Goal: Navigation & Orientation: Find specific page/section

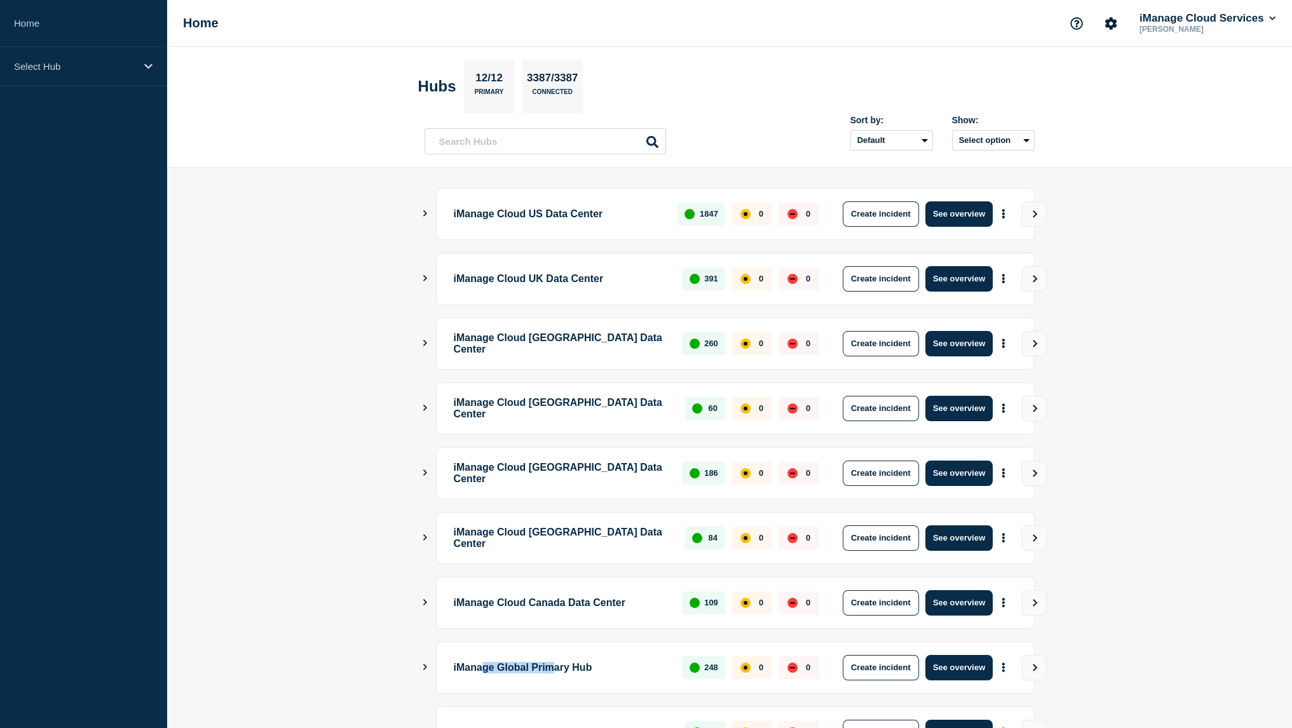
scroll to position [170, 0]
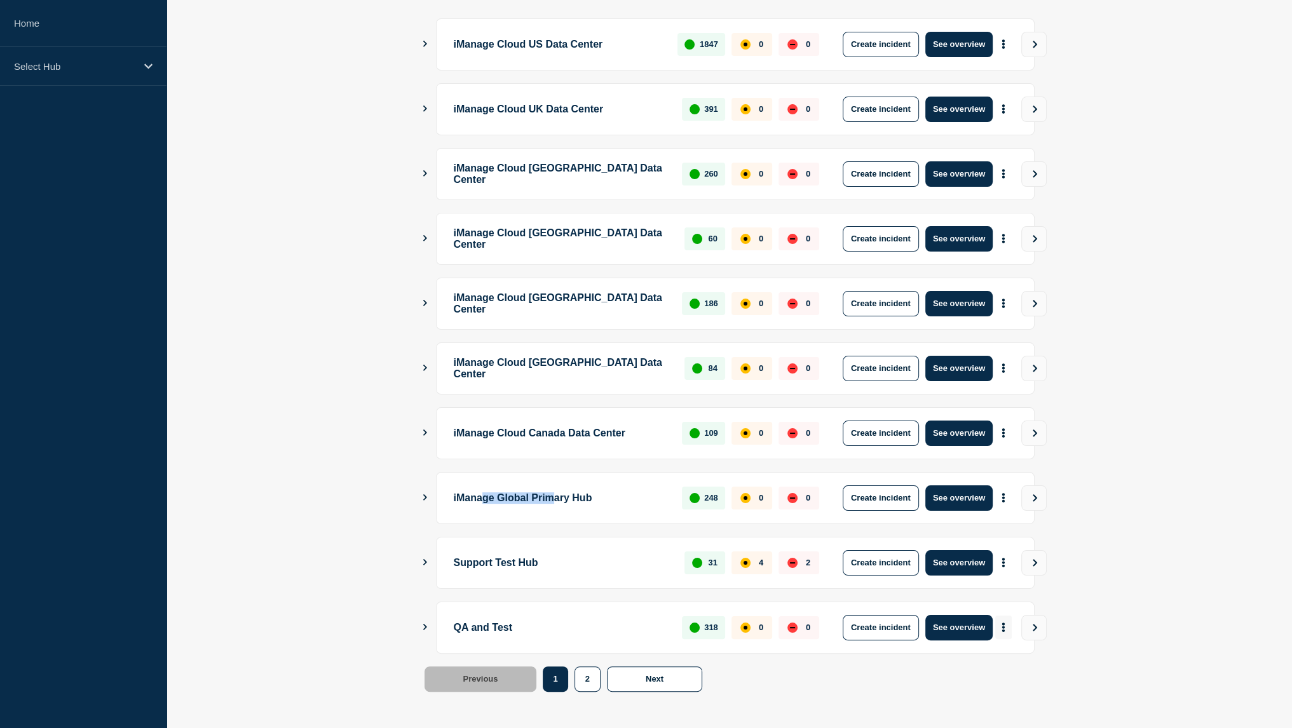
click at [1005, 623] on button "More actions" at bounding box center [1003, 628] width 17 height 24
click at [979, 677] on link "View Status Page" at bounding box center [1001, 680] width 93 height 11
click at [966, 496] on button "See overview" at bounding box center [958, 497] width 67 height 25
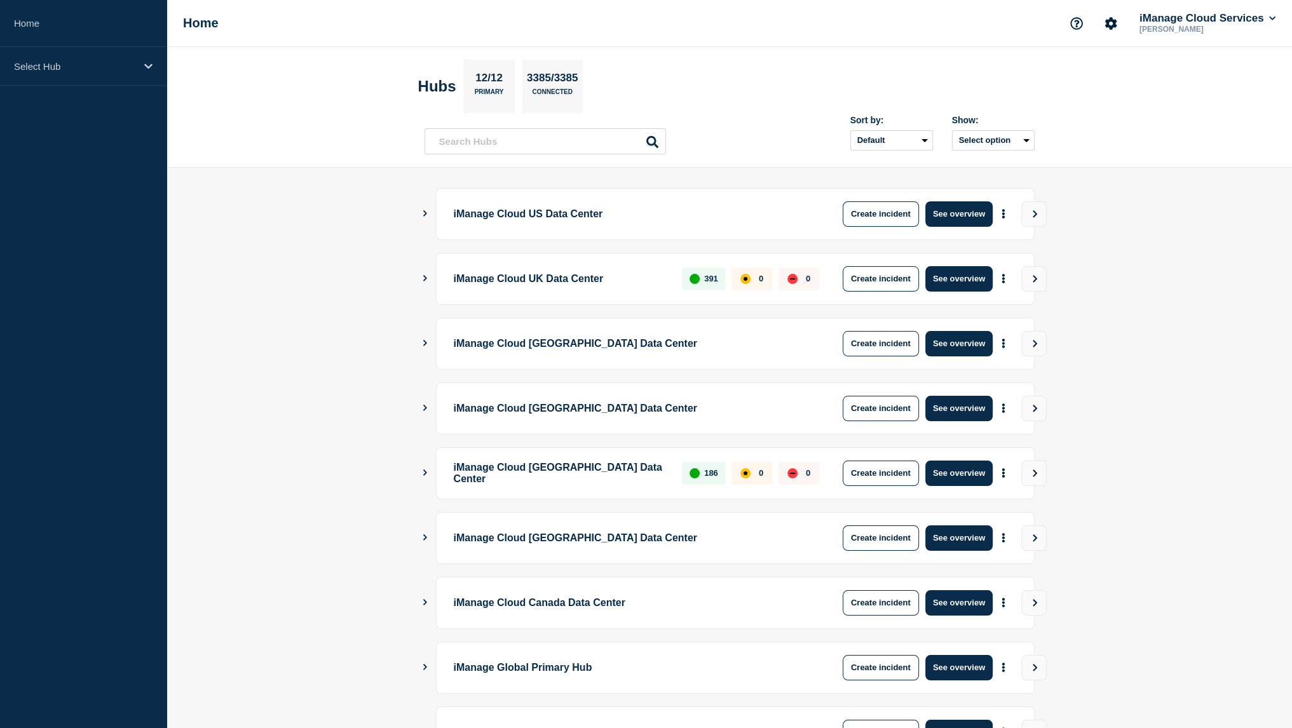
scroll to position [170, 0]
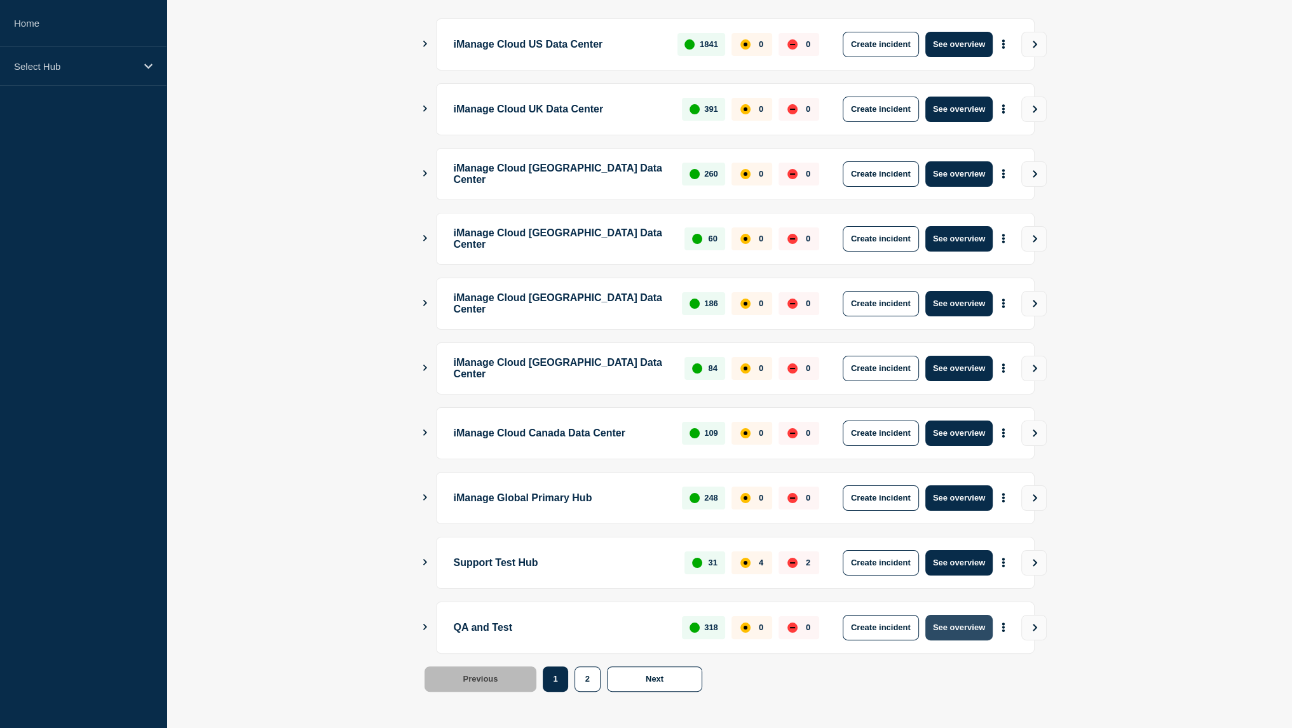
click at [957, 627] on button "See overview" at bounding box center [958, 627] width 67 height 25
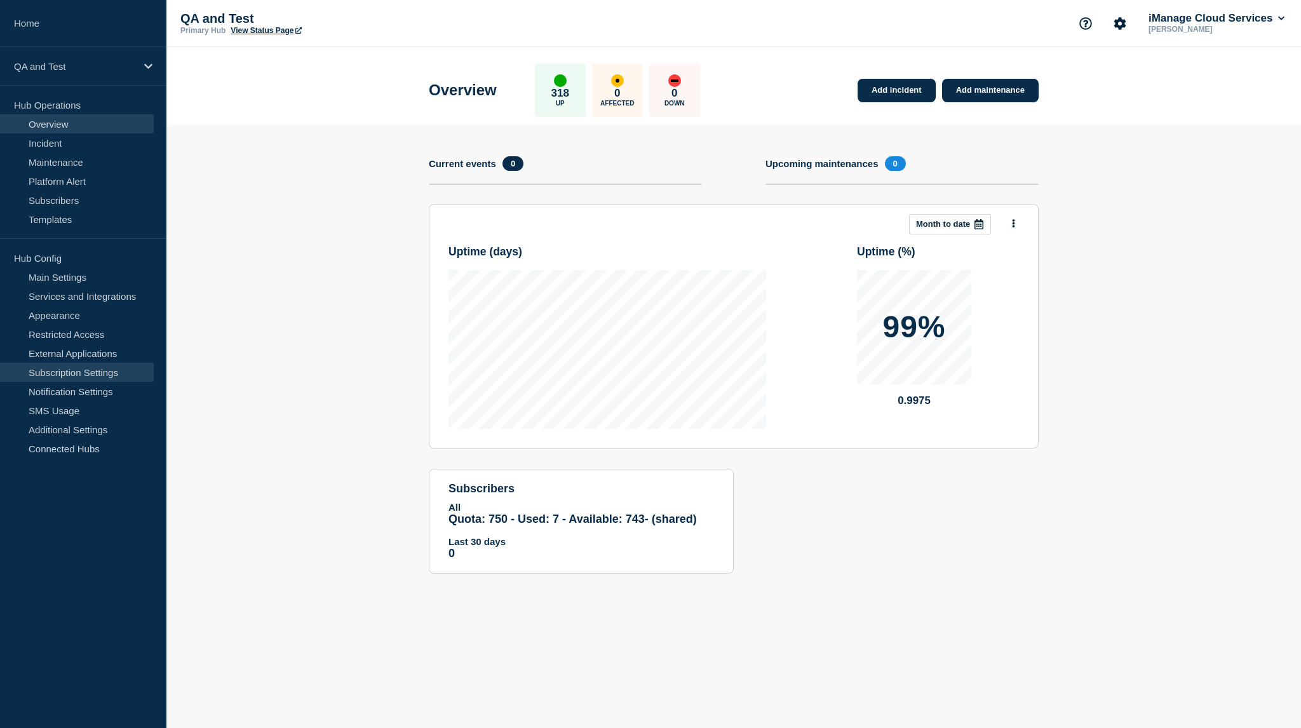
click at [107, 365] on link "Subscription Settings" at bounding box center [77, 372] width 154 height 19
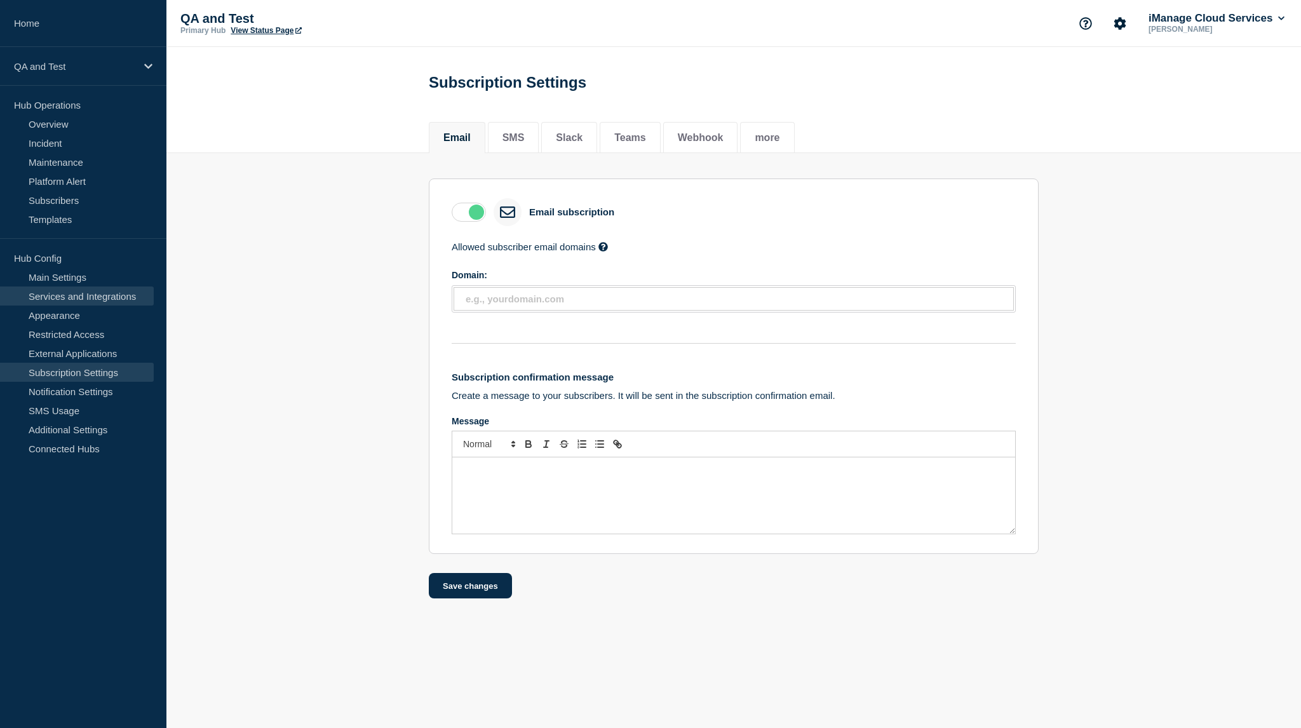
click at [105, 299] on link "Services and Integrations" at bounding box center [77, 296] width 154 height 19
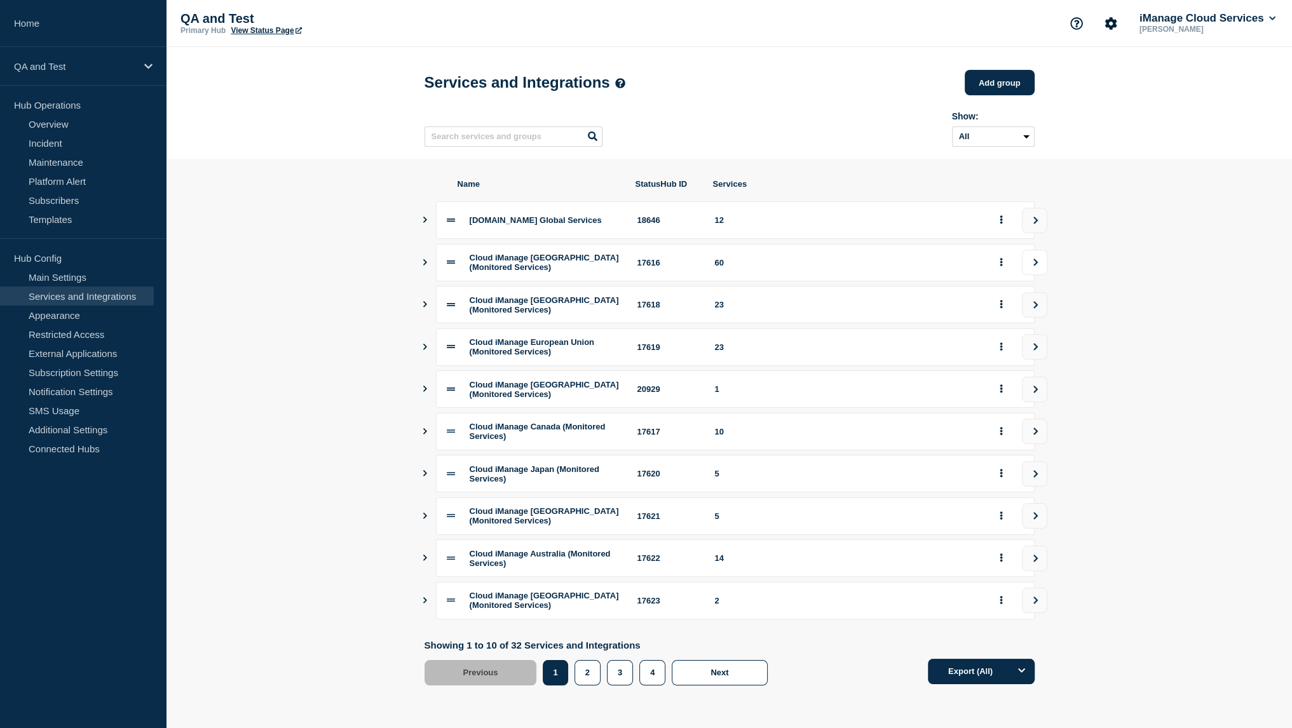
click at [1045, 271] on button "view group" at bounding box center [1034, 262] width 25 height 25
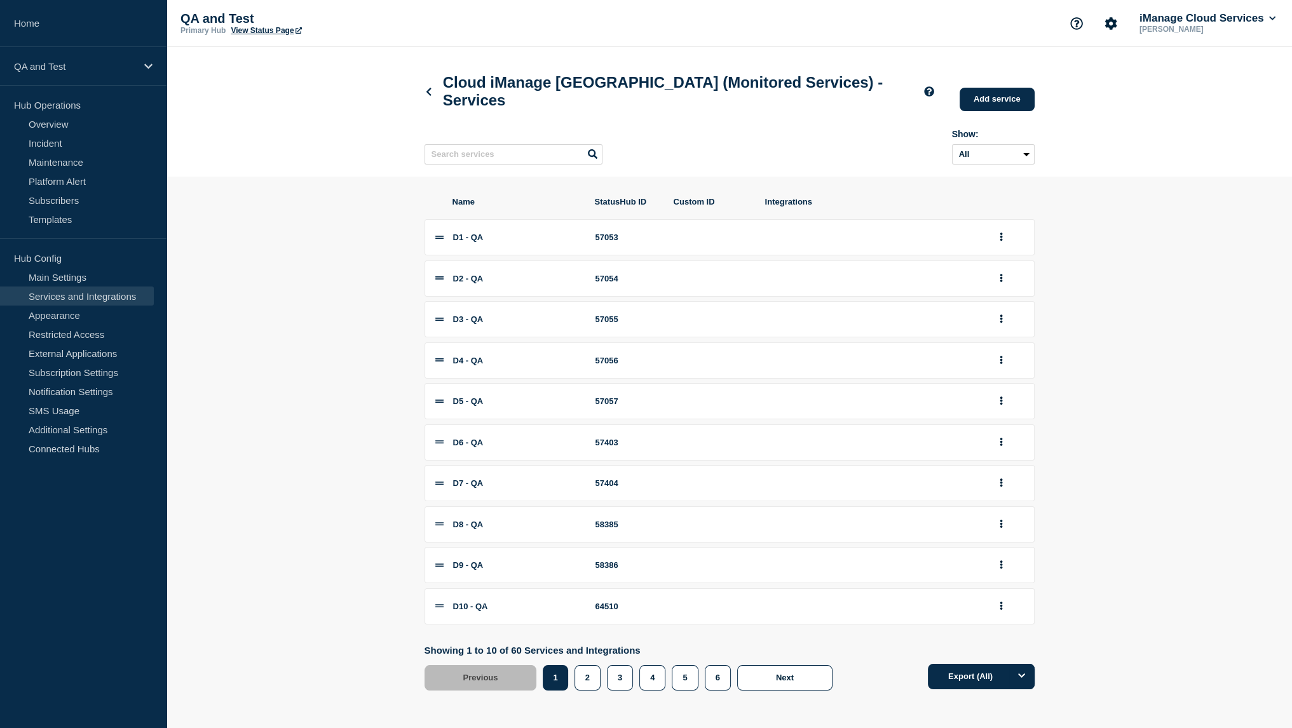
scroll to position [15, 0]
click at [675, 674] on button "5" at bounding box center [685, 677] width 26 height 25
click at [708, 686] on button "6" at bounding box center [718, 677] width 26 height 25
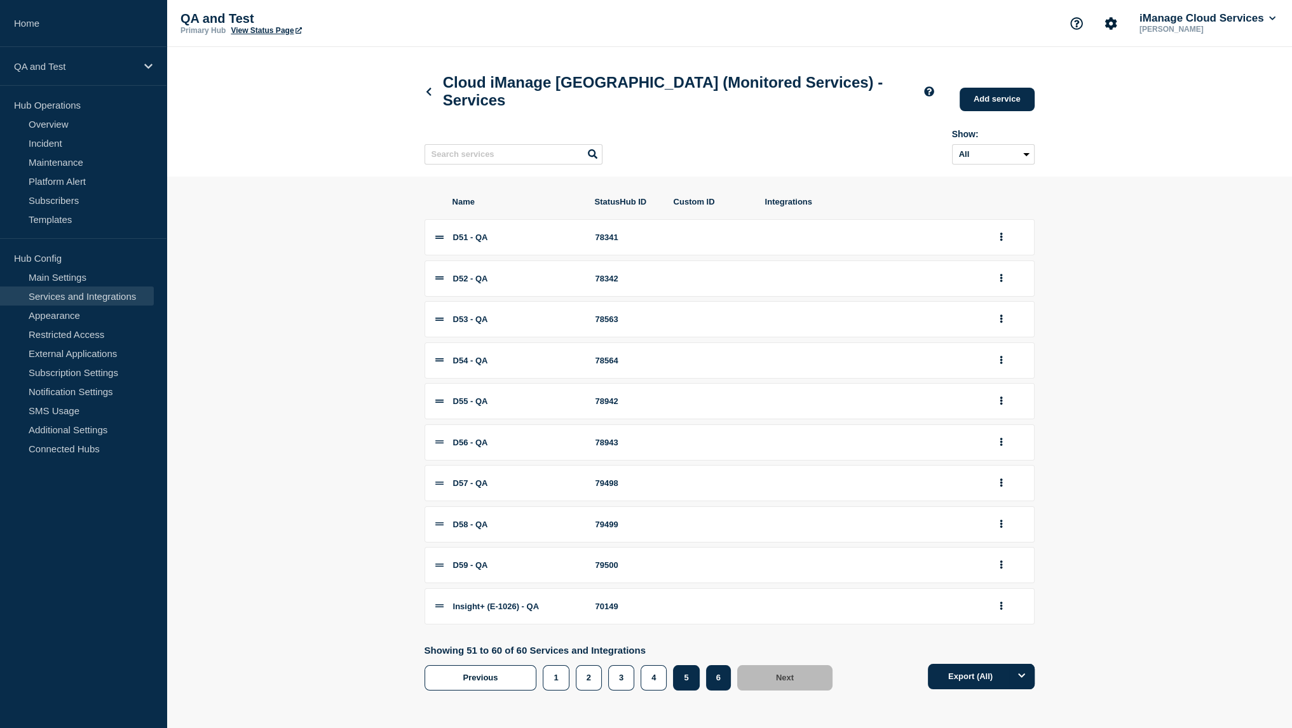
click at [684, 690] on button "5" at bounding box center [686, 677] width 26 height 25
click at [608, 690] on div "2" at bounding box center [624, 677] width 32 height 25
click at [611, 691] on button "3" at bounding box center [621, 677] width 26 height 25
click at [541, 165] on input "text" at bounding box center [513, 154] width 178 height 20
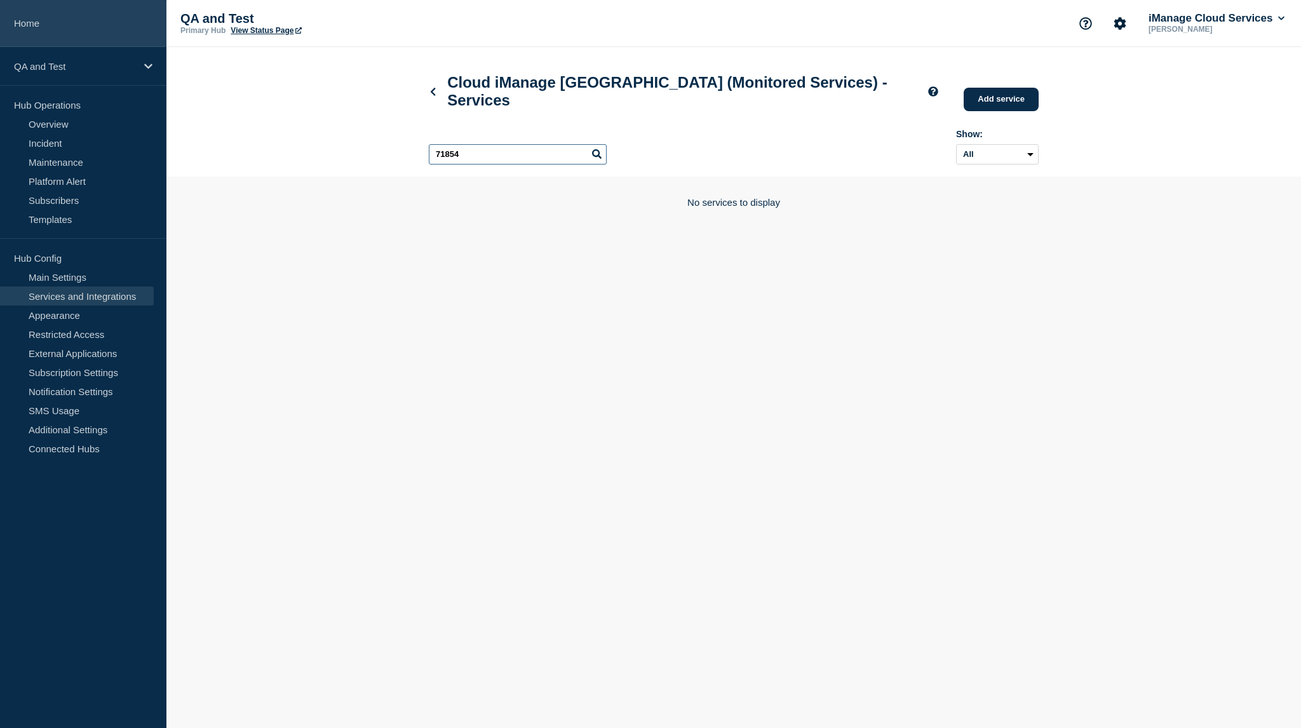
type input "71854"
click at [137, 34] on link "Home" at bounding box center [83, 23] width 166 height 47
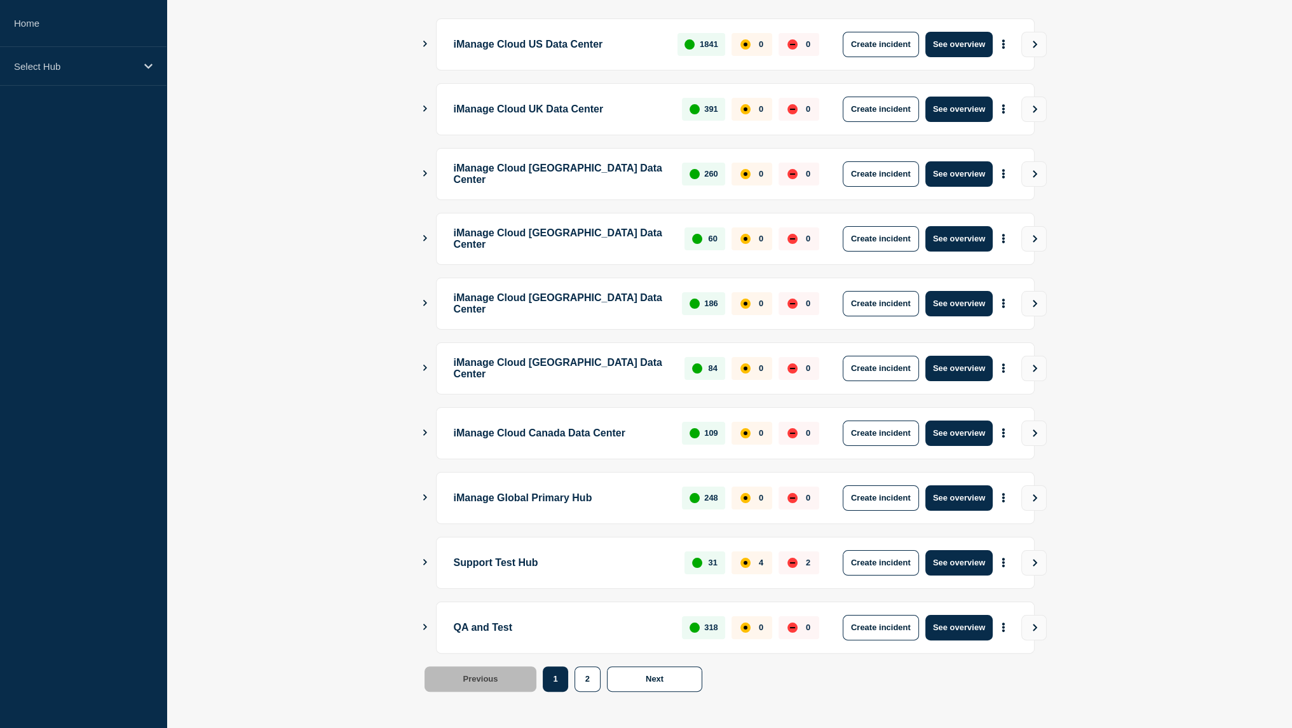
scroll to position [168, 0]
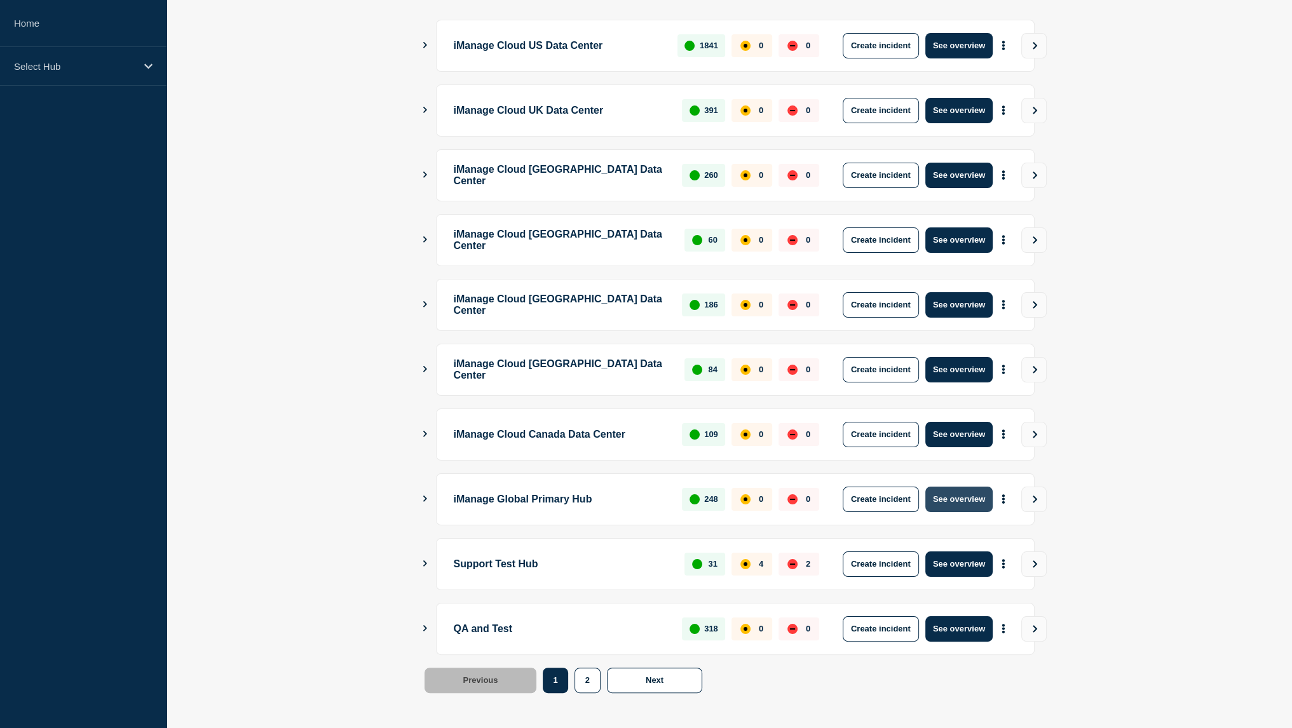
click at [970, 498] on button "See overview" at bounding box center [958, 499] width 67 height 25
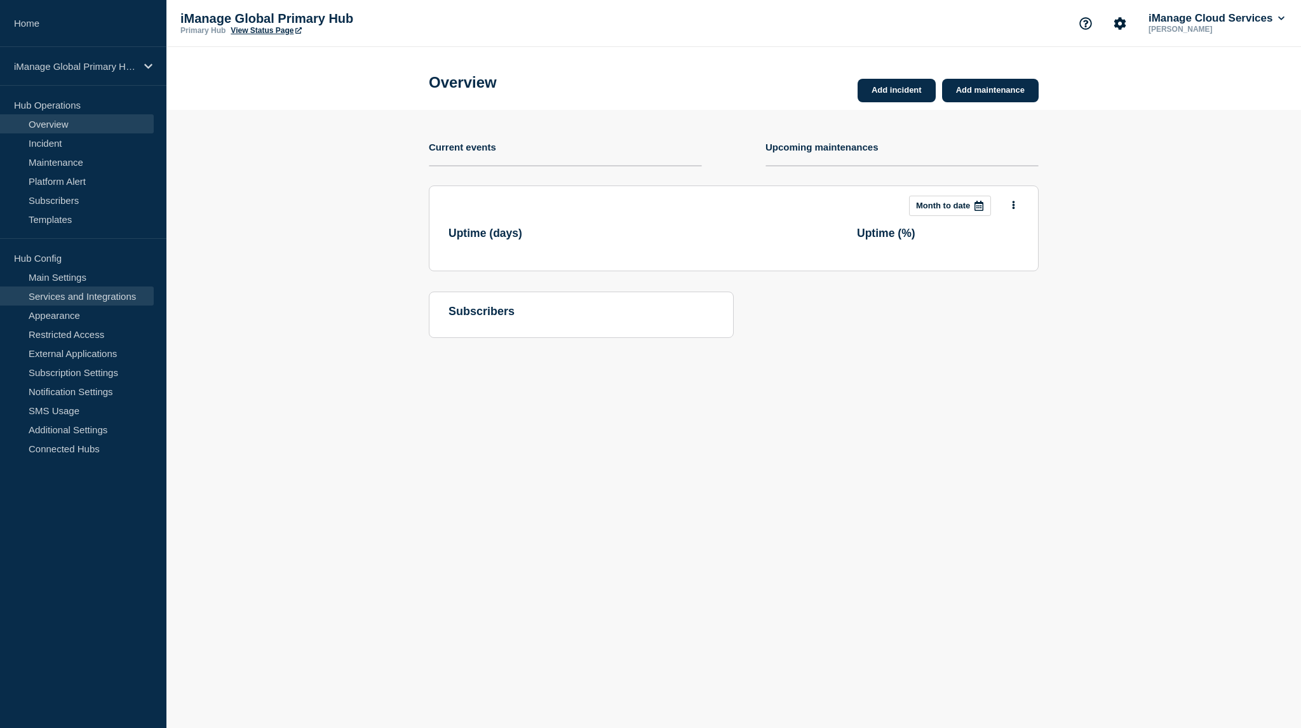
click at [100, 287] on link "Services and Integrations" at bounding box center [77, 296] width 154 height 19
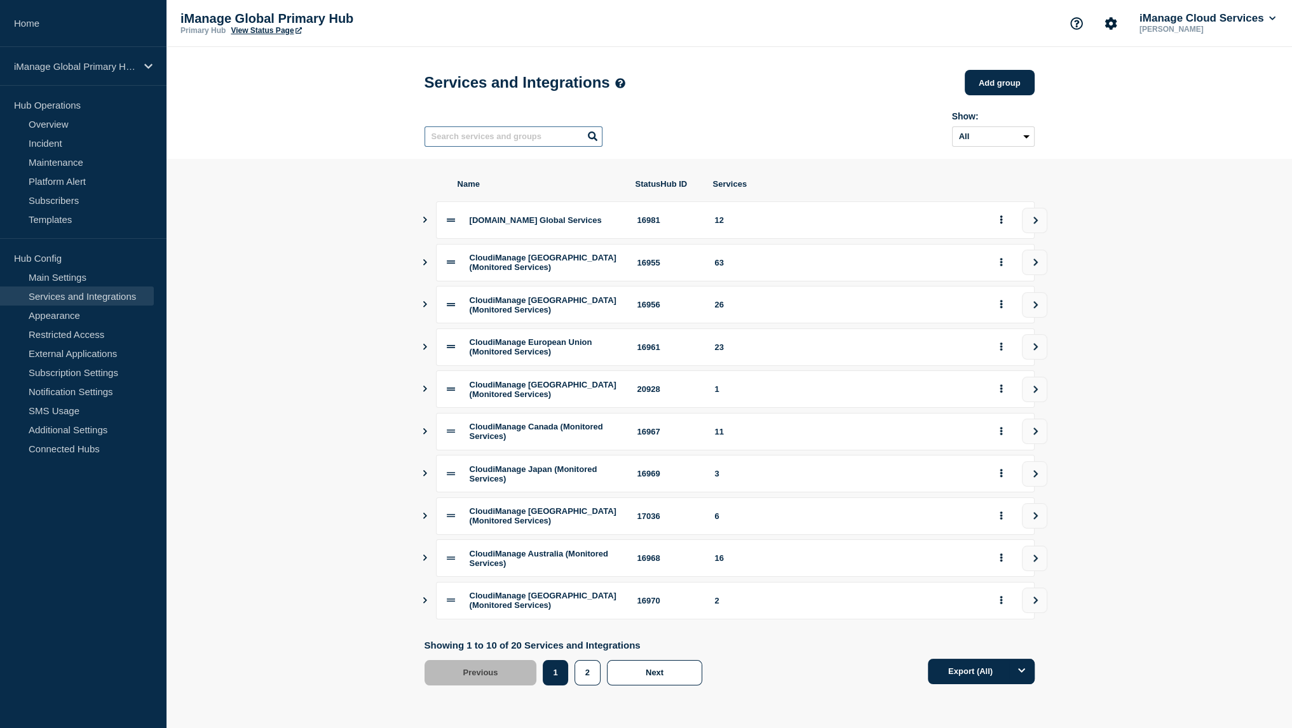
click at [519, 139] on input "text" at bounding box center [513, 136] width 178 height 20
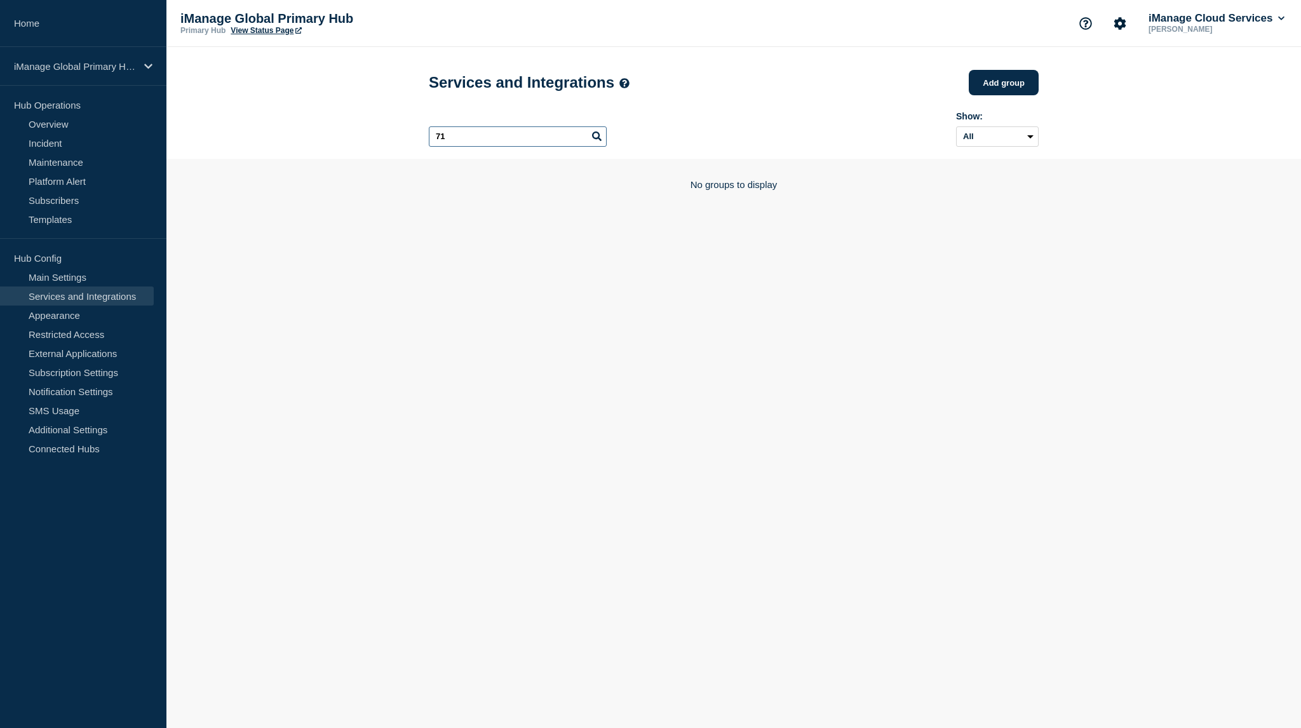
type input "7"
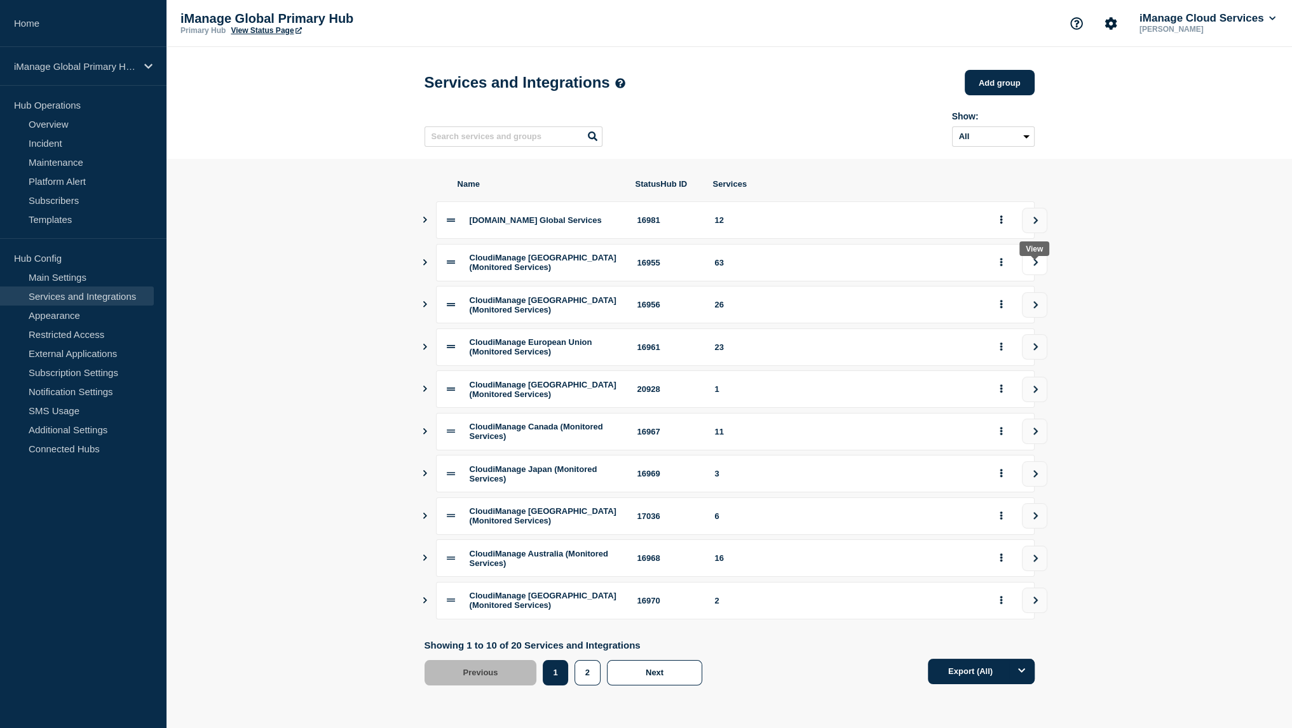
click at [1041, 275] on button "view group" at bounding box center [1034, 262] width 25 height 25
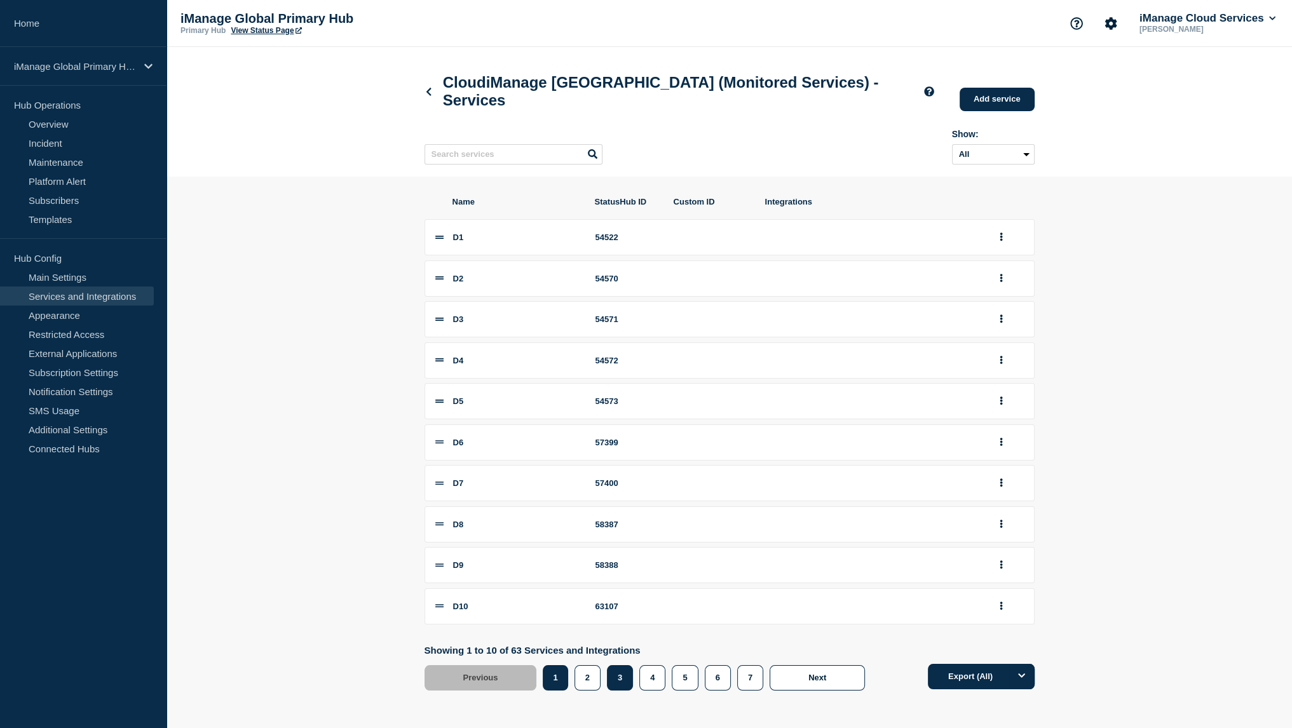
click at [625, 689] on button "3" at bounding box center [620, 677] width 26 height 25
click at [707, 691] on button "6" at bounding box center [718, 677] width 26 height 25
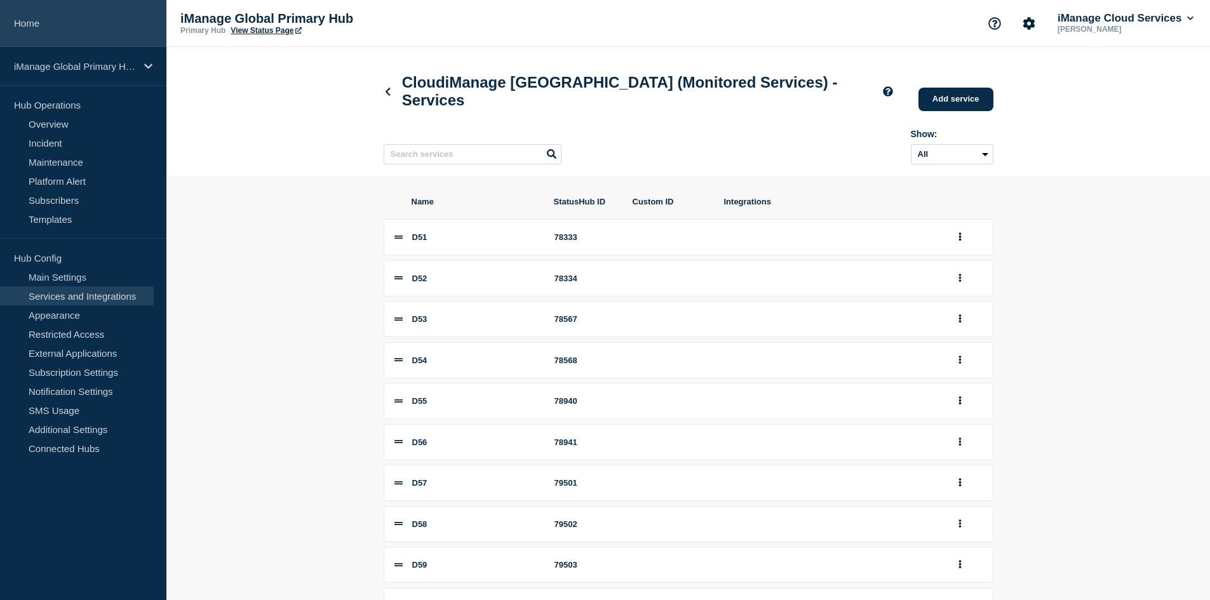
click at [69, 26] on link "Home" at bounding box center [83, 23] width 166 height 47
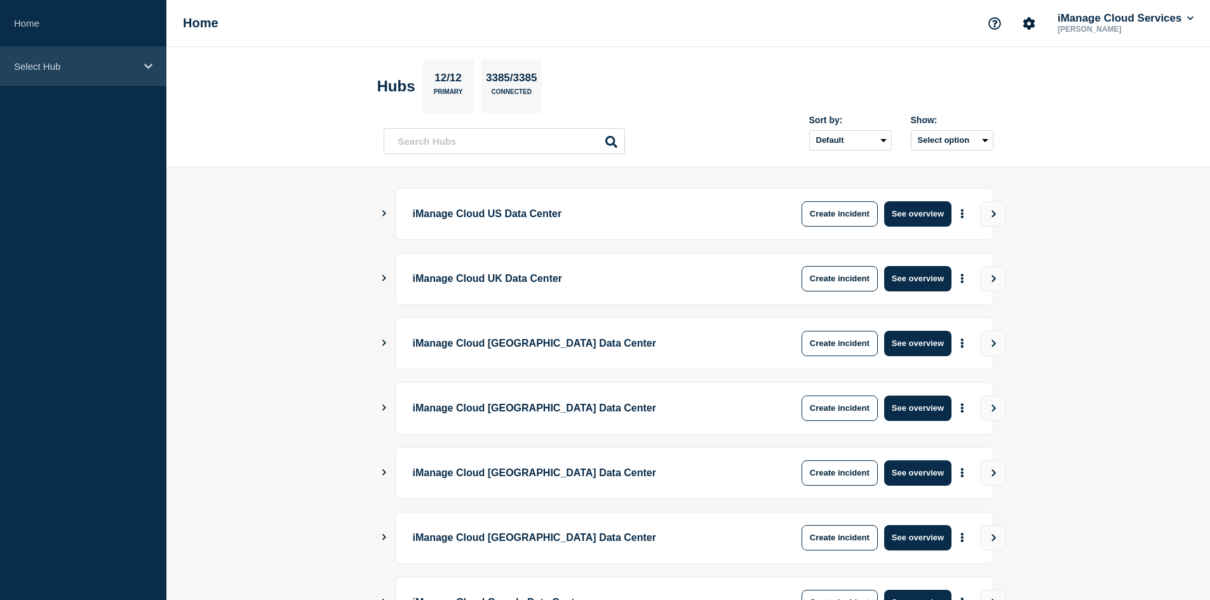
click at [104, 53] on div "Select Hub" at bounding box center [83, 66] width 166 height 39
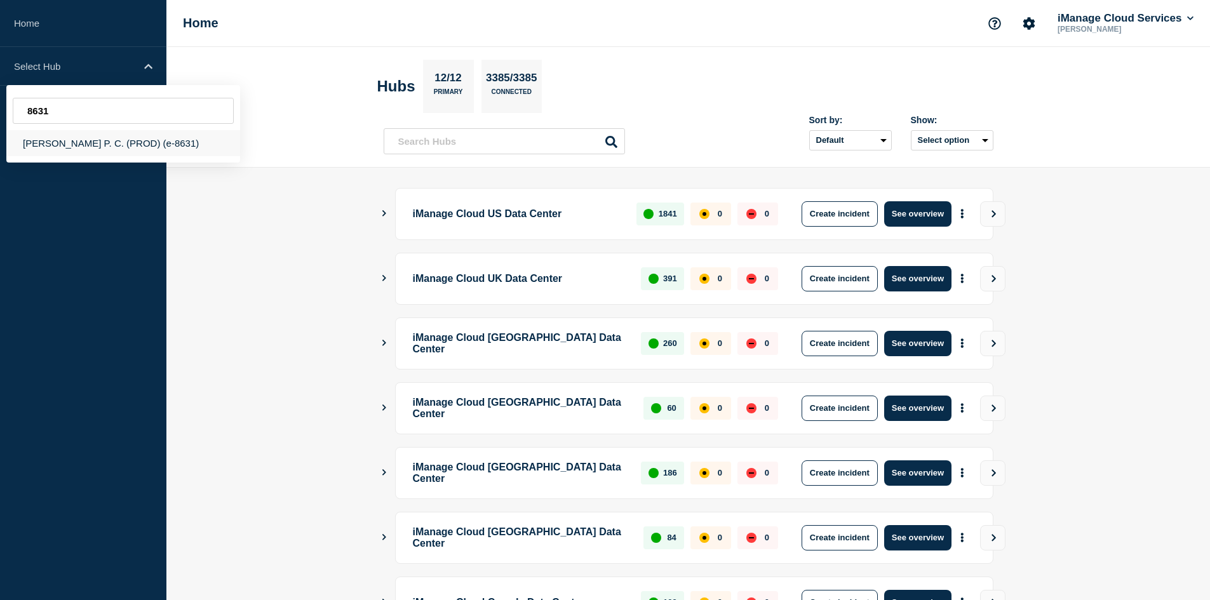
type input "8631"
click at [133, 142] on div "[PERSON_NAME] P. C. (PROD) (e-8631)" at bounding box center [123, 143] width 234 height 26
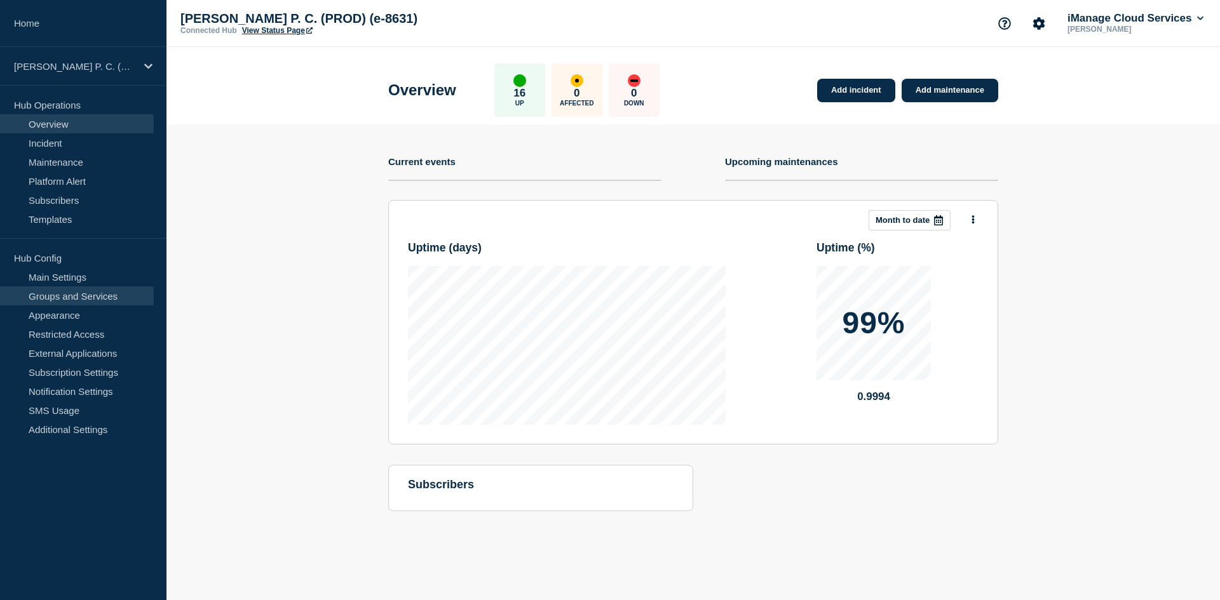
click at [101, 294] on link "Groups and Services" at bounding box center [77, 296] width 154 height 19
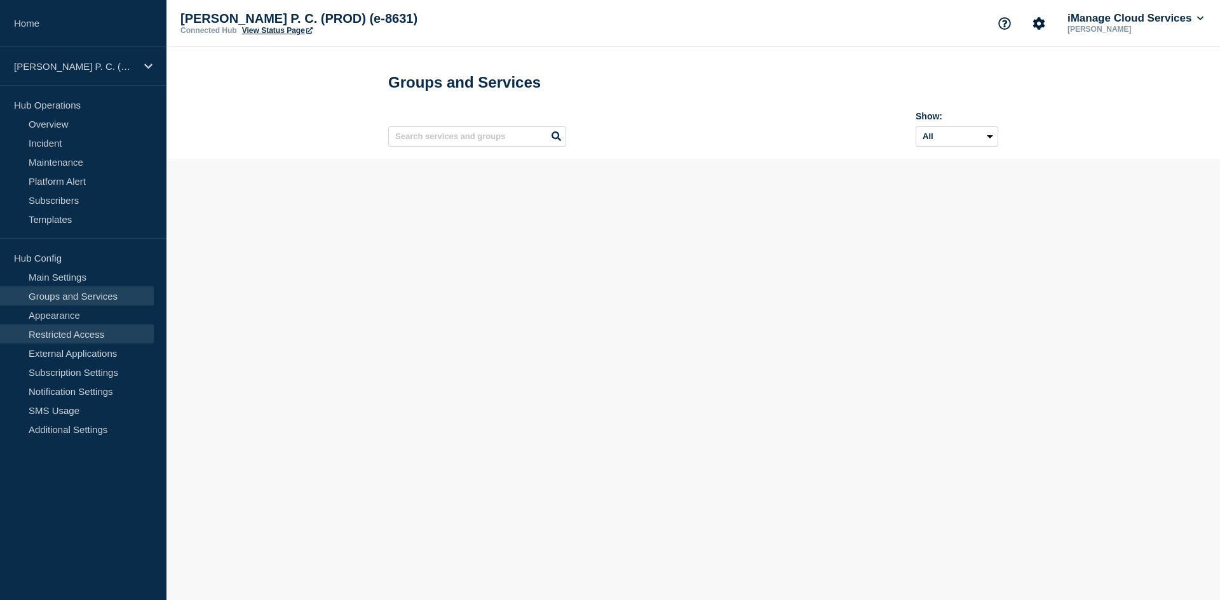
click at [91, 330] on link "Restricted Access" at bounding box center [77, 334] width 154 height 19
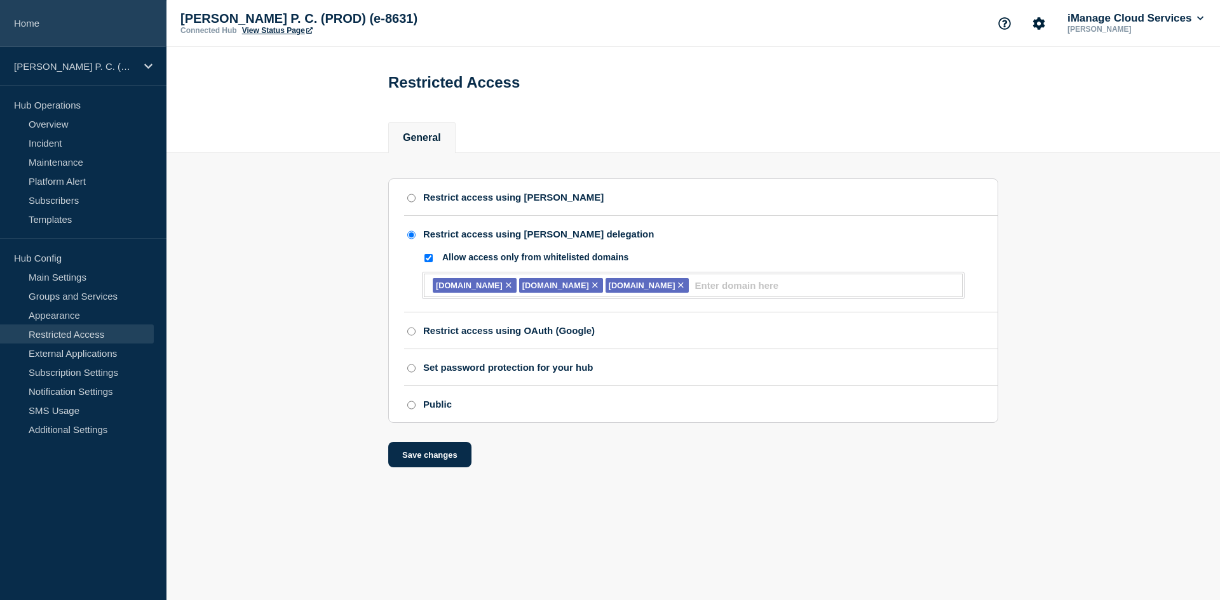
click at [47, 11] on link "Home" at bounding box center [83, 23] width 166 height 47
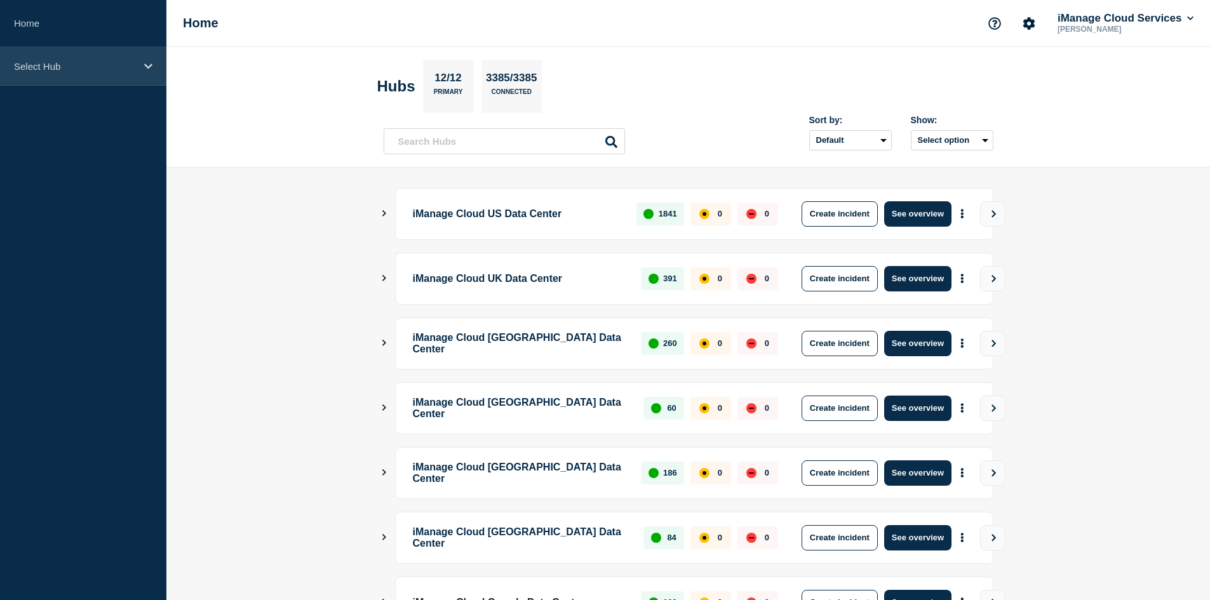
click at [96, 72] on div "Select Hub" at bounding box center [83, 66] width 166 height 39
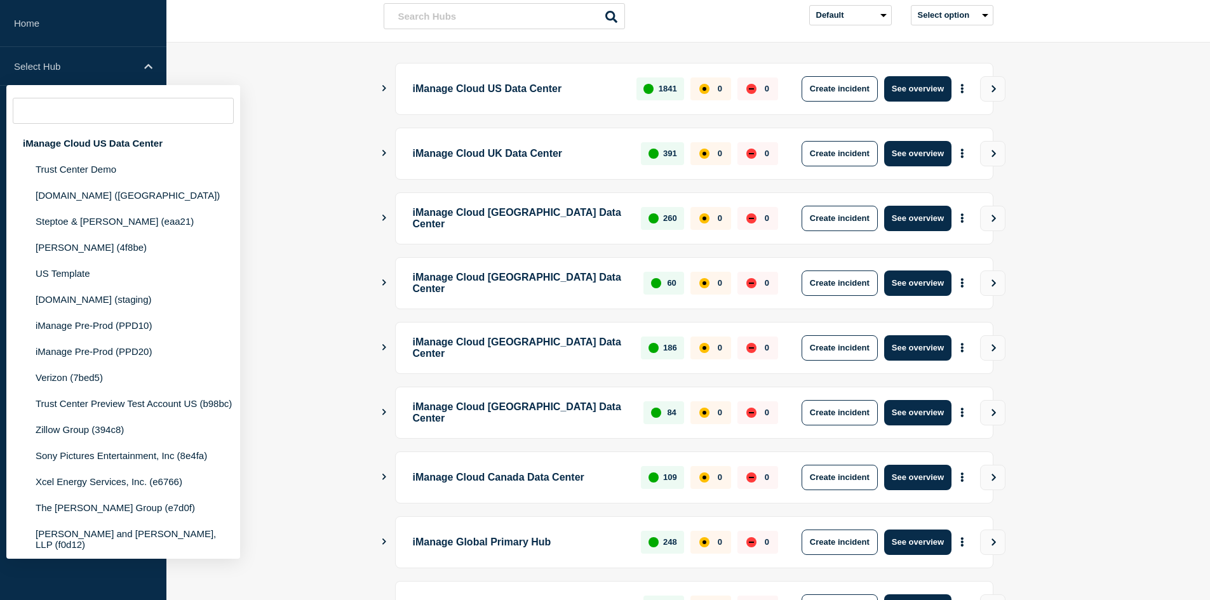
scroll to position [301, 0]
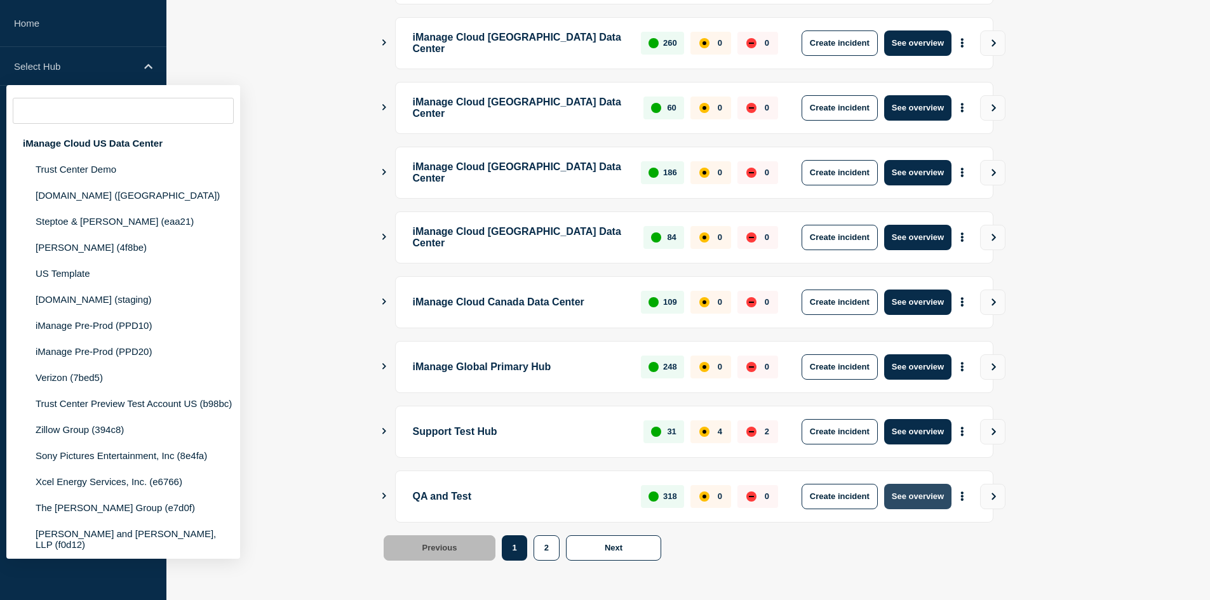
click at [936, 492] on button "See overview" at bounding box center [918, 496] width 67 height 25
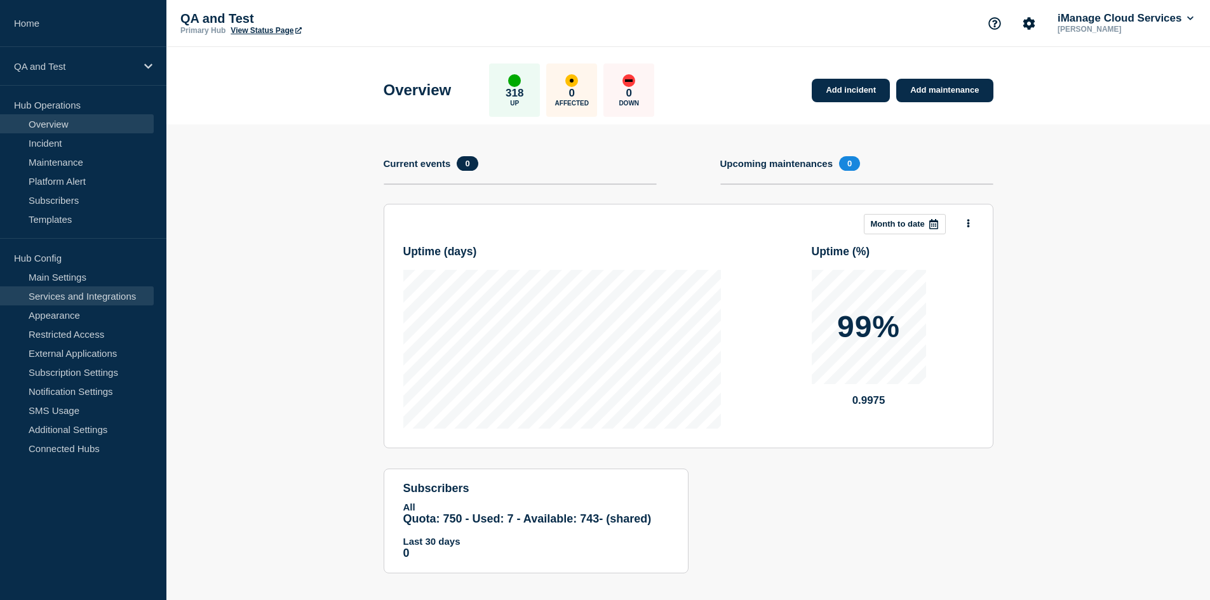
click at [109, 294] on link "Services and Integrations" at bounding box center [77, 296] width 154 height 19
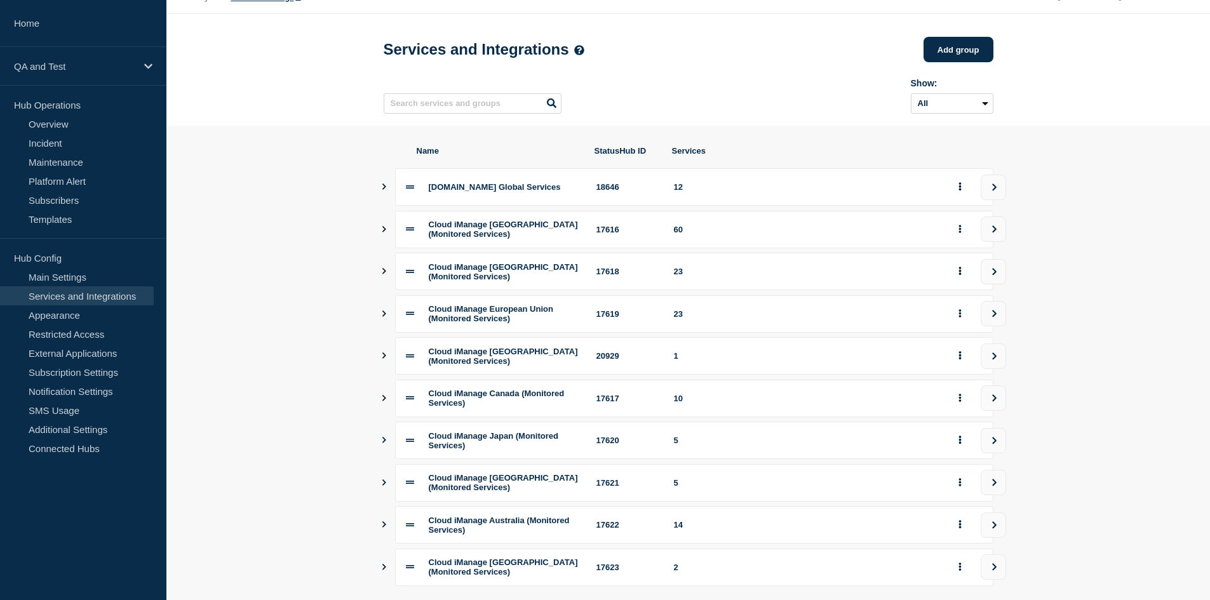
scroll to position [147, 0]
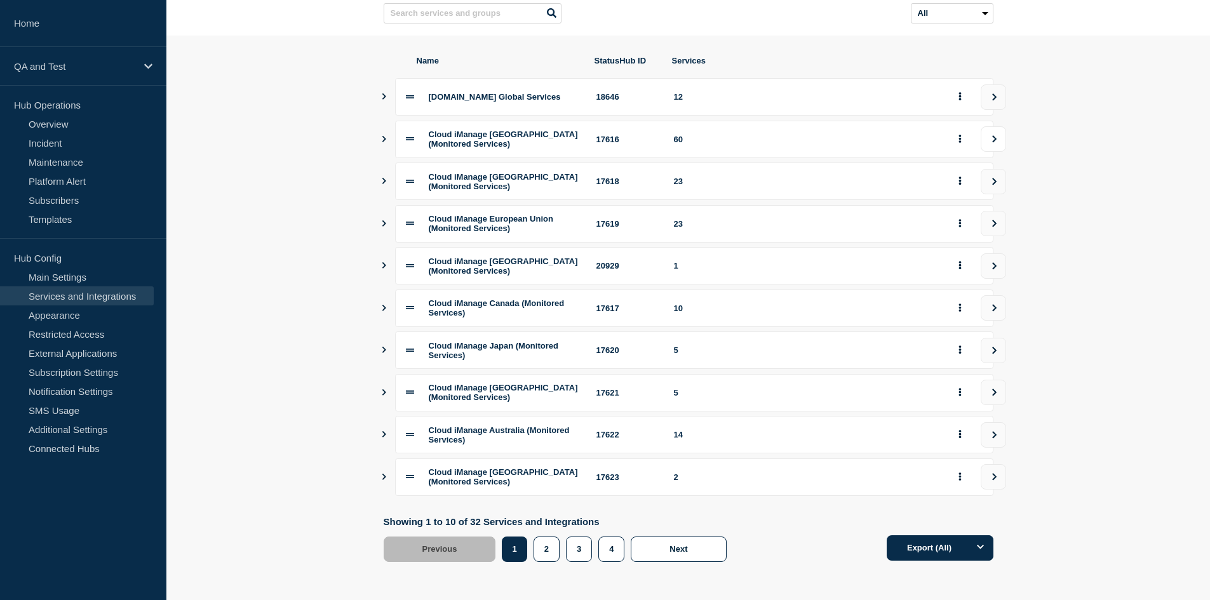
click at [994, 126] on button "view group" at bounding box center [993, 138] width 25 height 25
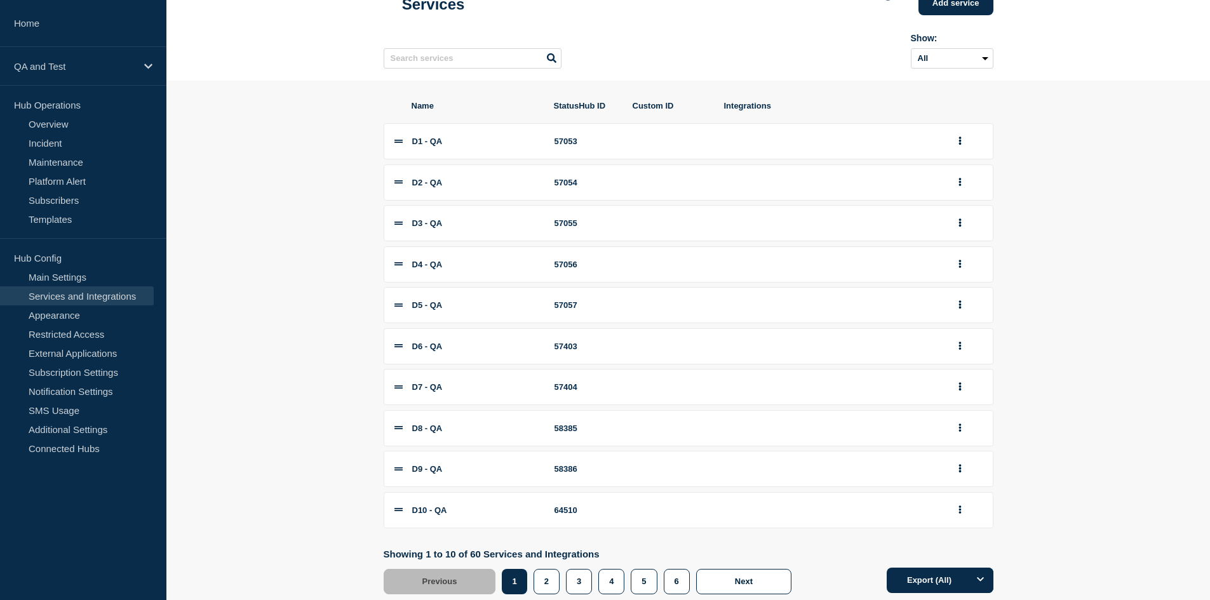
scroll to position [137, 0]
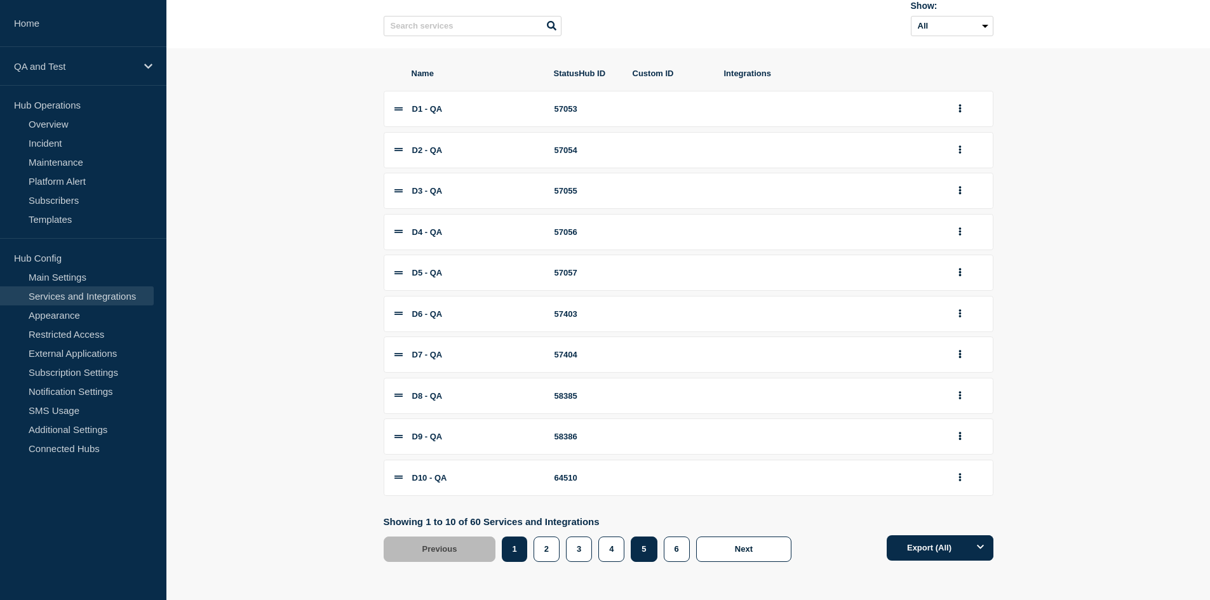
click at [642, 545] on button "5" at bounding box center [644, 549] width 26 height 25
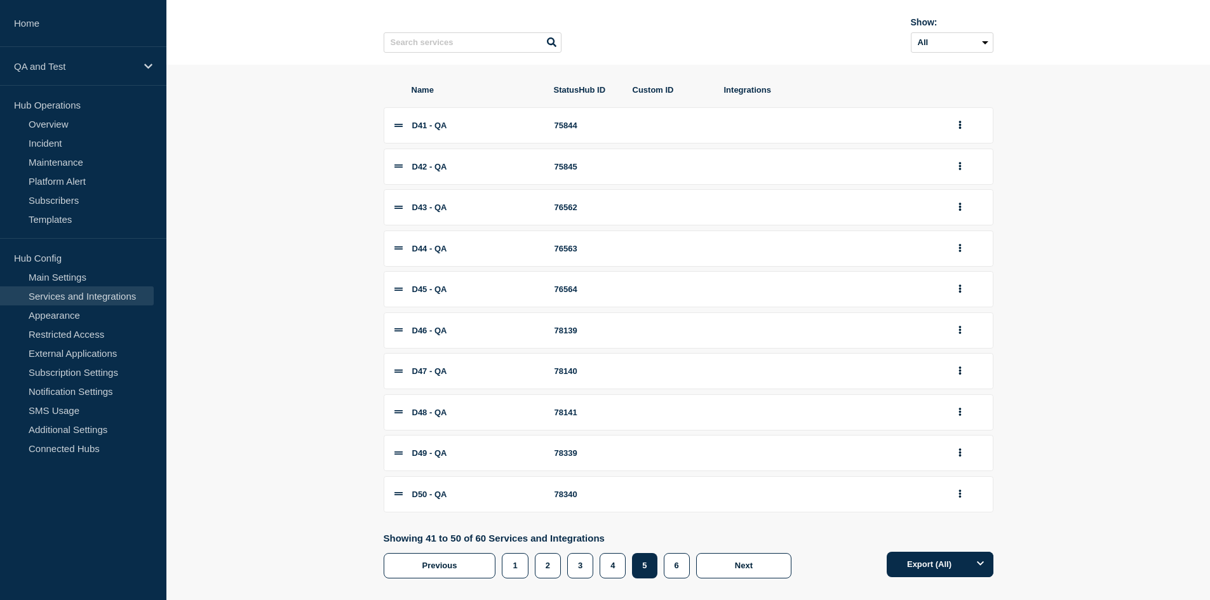
scroll to position [137, 0]
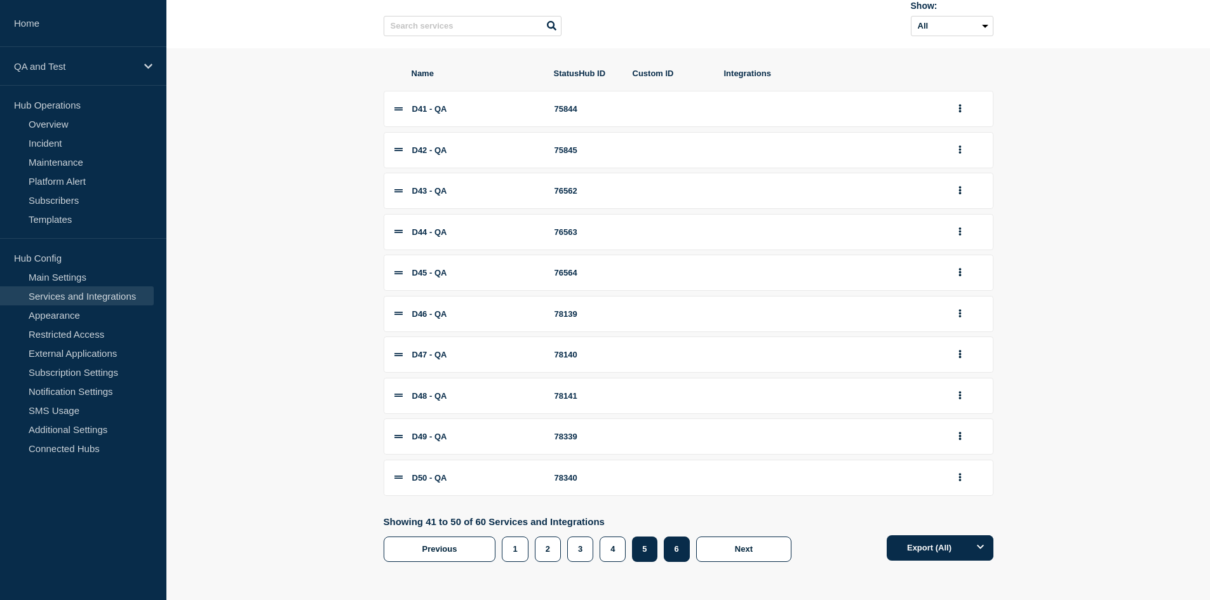
click at [667, 550] on button "6" at bounding box center [677, 549] width 26 height 25
